Goal: Task Accomplishment & Management: Use online tool/utility

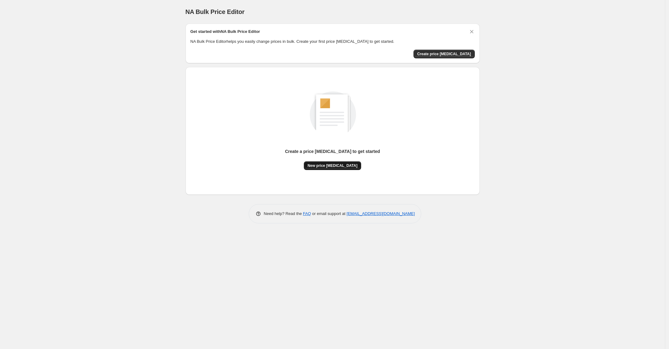
click at [335, 164] on span "New price [MEDICAL_DATA]" at bounding box center [333, 165] width 50 height 5
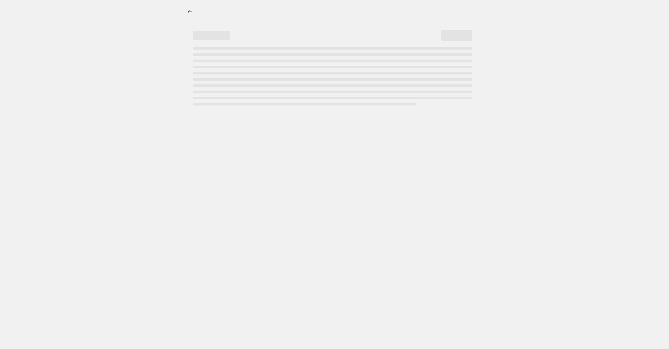
select select "percentage"
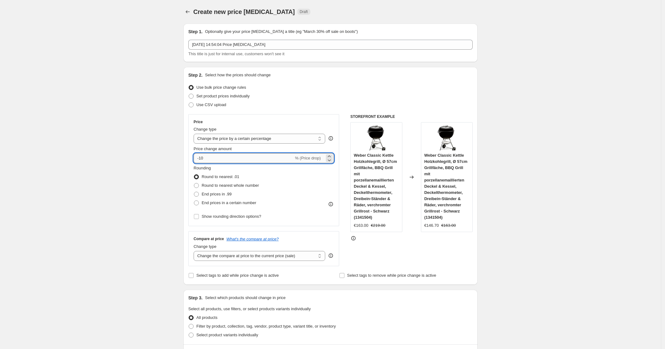
click at [260, 155] on input "-10" at bounding box center [244, 158] width 100 height 10
type input "-1"
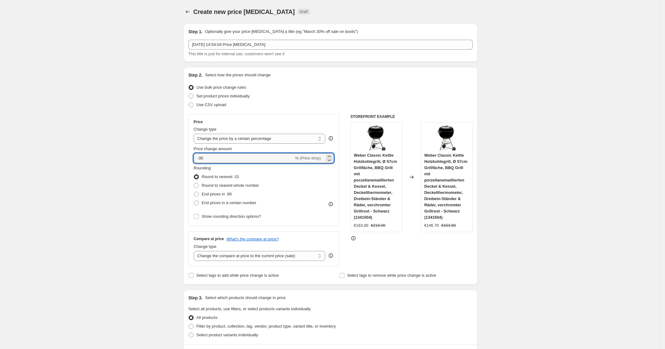
type input "-30"
click at [304, 105] on div "Use CSV upload" at bounding box center [330, 104] width 284 height 9
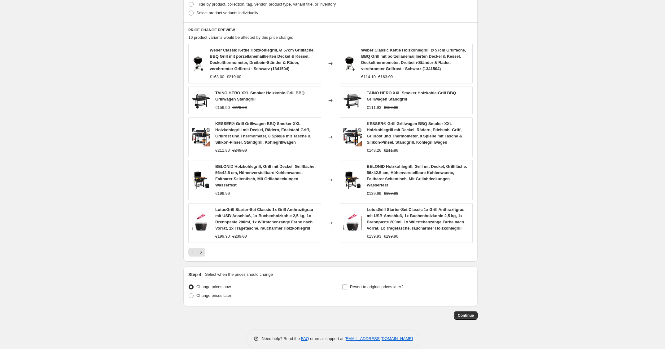
scroll to position [332, 0]
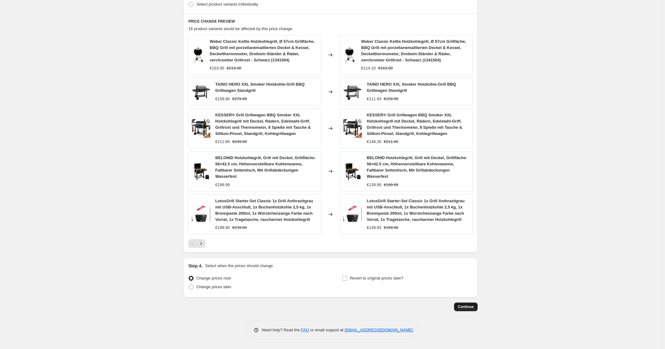
click at [468, 307] on span "Continue" at bounding box center [466, 306] width 16 height 5
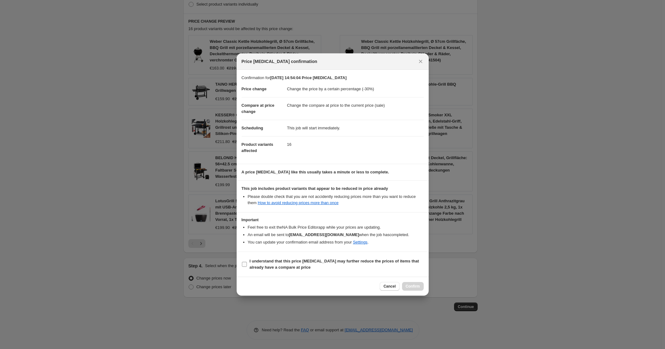
click at [356, 265] on span "I understand that this price change job may further reduce the prices of items …" at bounding box center [337, 264] width 174 height 12
click at [247, 265] on input "I understand that this price change job may further reduce the prices of items …" at bounding box center [244, 264] width 5 height 5
checkbox input "true"
click at [408, 283] on button "Confirm" at bounding box center [413, 286] width 22 height 9
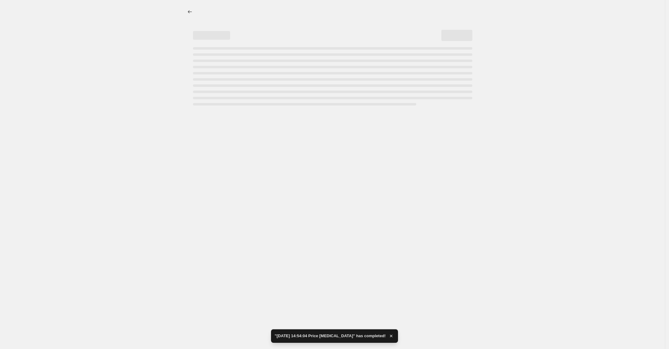
select select "percentage"
